Goal: Navigation & Orientation: Find specific page/section

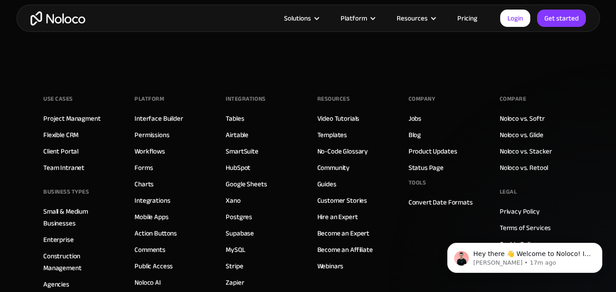
scroll to position [5101, 0]
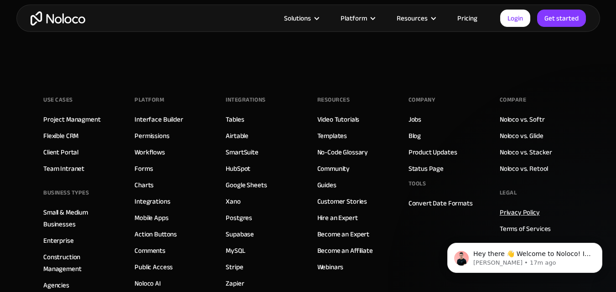
click at [520, 207] on link "Privacy Policy" at bounding box center [520, 213] width 40 height 12
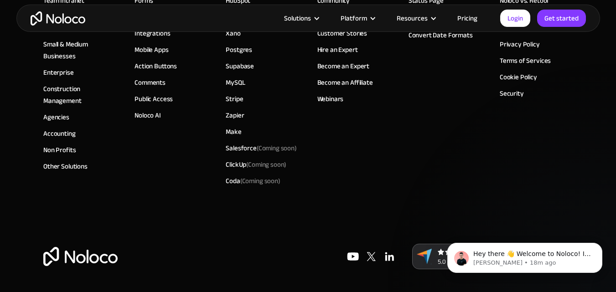
click at [475, 175] on div "Company Jobs Blog Product Updates Status Page Tools Convert Date Formats" at bounding box center [445, 57] width 73 height 265
click at [522, 254] on p "Hey there 👋 Welcome to Noloco! If you have any questions, just reply to this me…" at bounding box center [532, 254] width 118 height 9
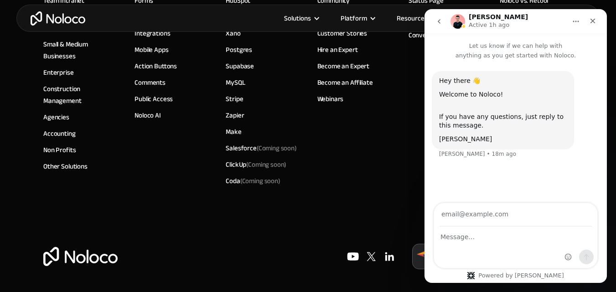
click at [365, 195] on div "Use Cases Project Managment Flexible CRM Client Portal Team Intranet BUSINESS T…" at bounding box center [308, 70] width 530 height 347
click at [595, 22] on icon "Close" at bounding box center [592, 20] width 7 height 7
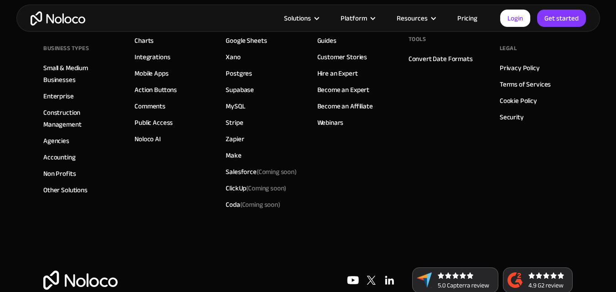
scroll to position [5269, 0]
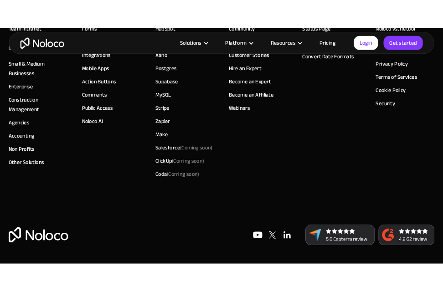
scroll to position [4932, 0]
